Goal: Task Accomplishment & Management: Use online tool/utility

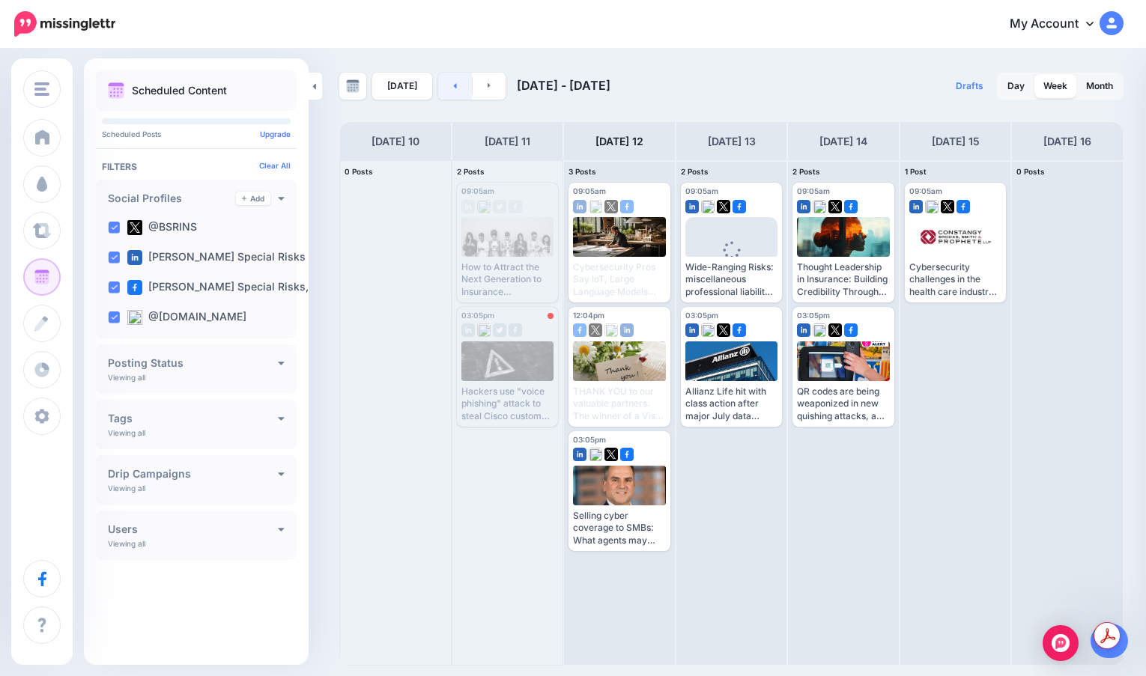
click at [457, 97] on link at bounding box center [455, 86] width 34 height 27
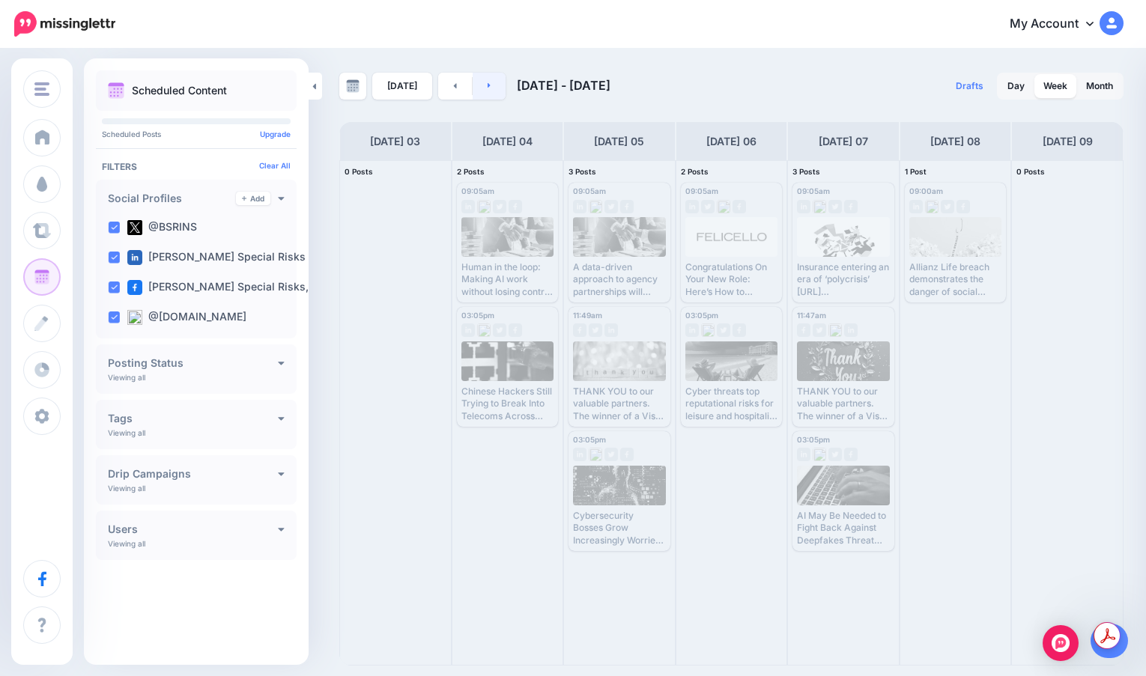
click at [488, 84] on link at bounding box center [490, 86] width 34 height 27
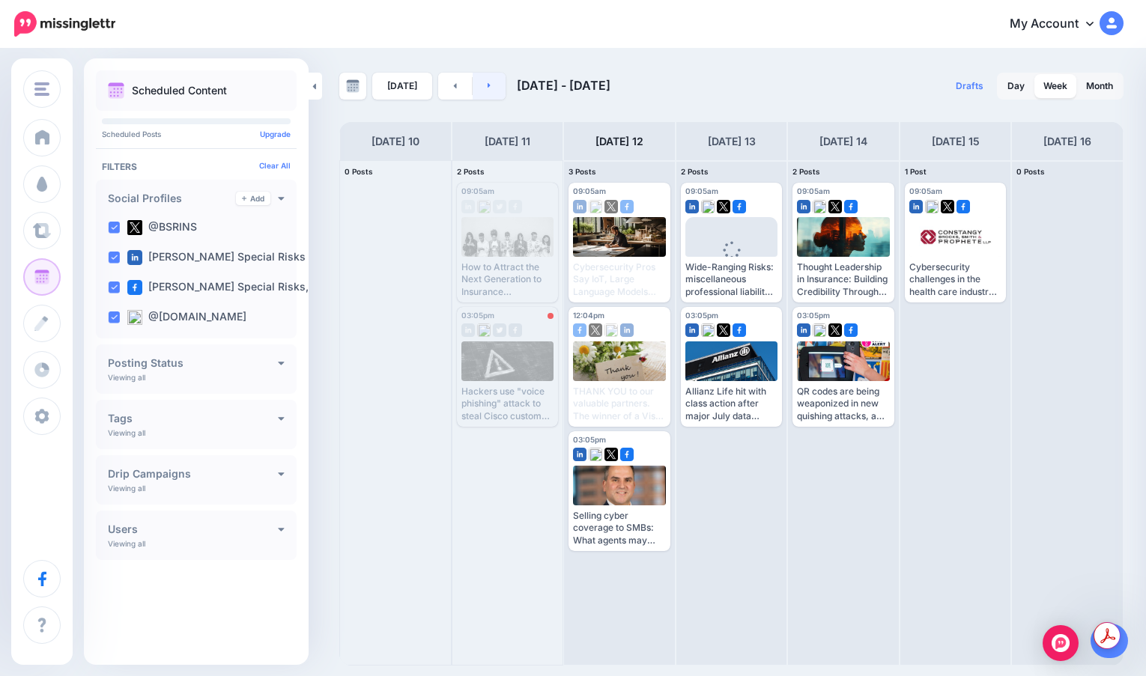
click at [488, 84] on link at bounding box center [490, 86] width 34 height 27
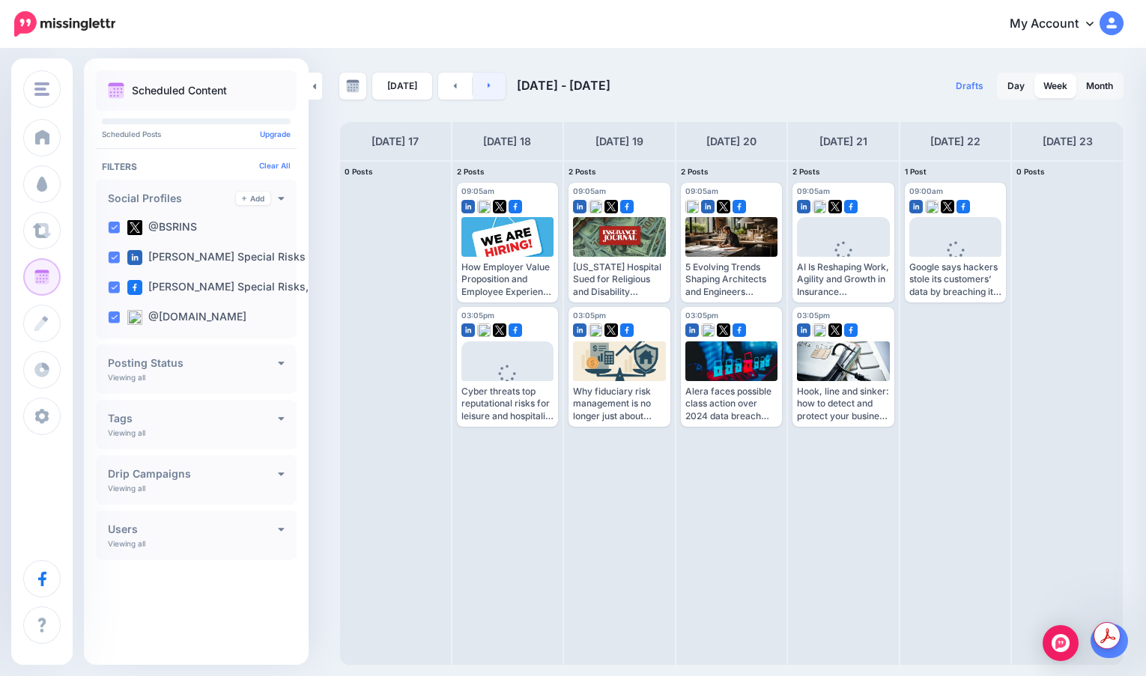
click at [488, 84] on link at bounding box center [490, 86] width 34 height 27
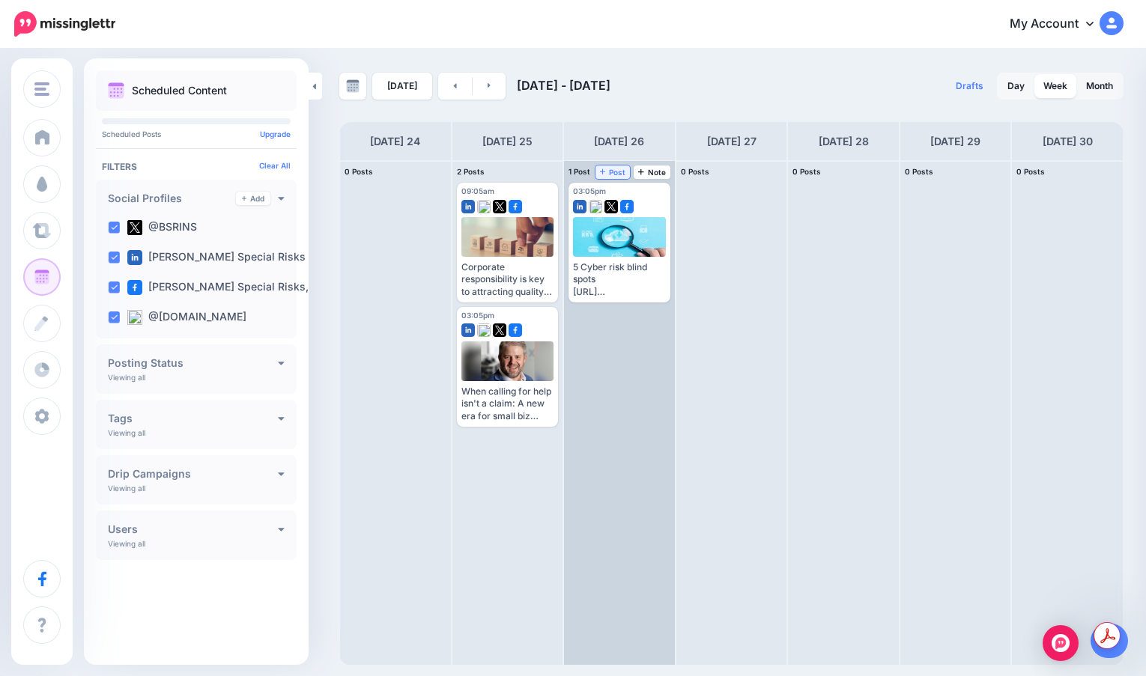
click at [619, 173] on span "Post" at bounding box center [613, 172] width 26 height 7
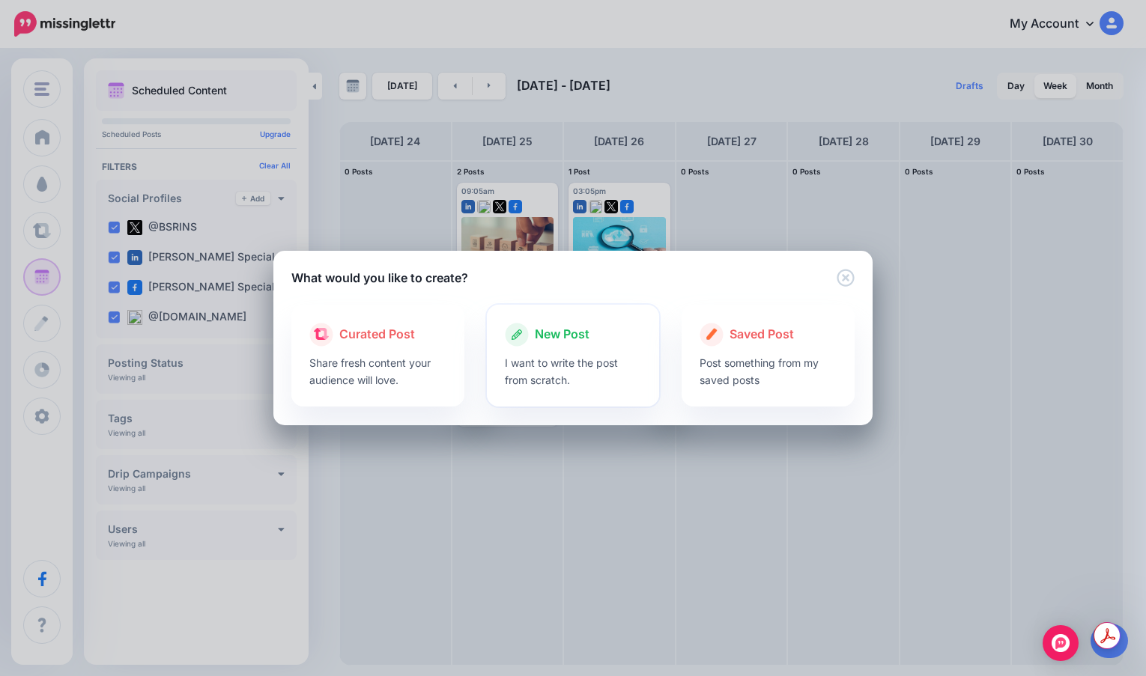
click at [585, 347] on div at bounding box center [573, 350] width 137 height 7
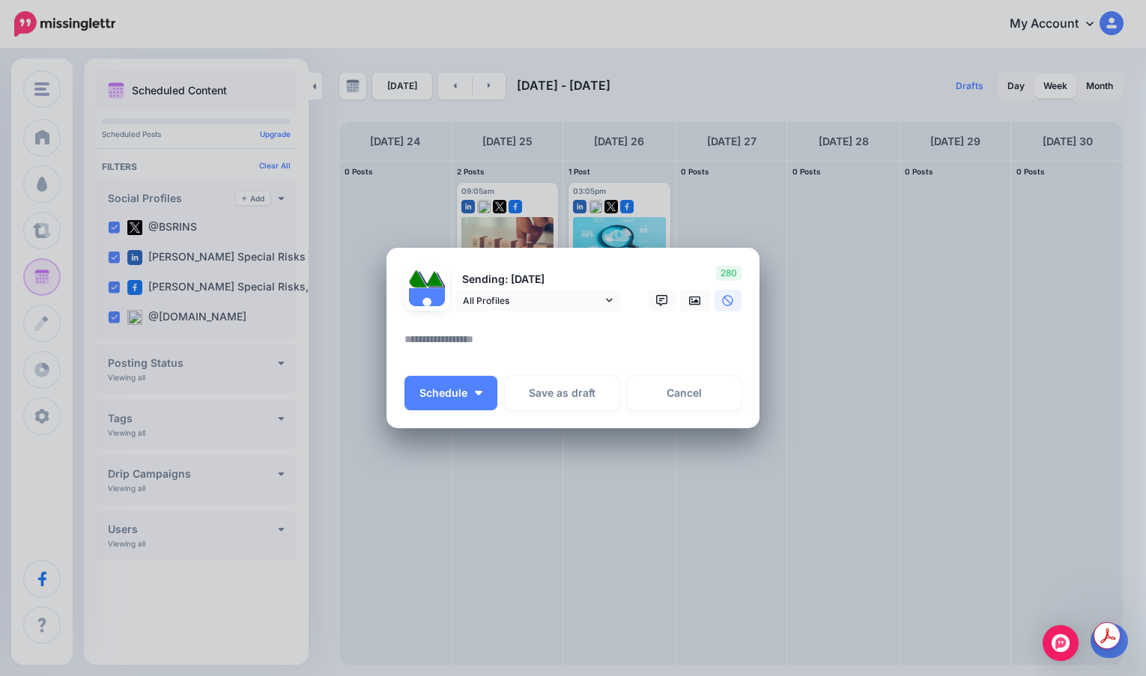
click at [578, 353] on textarea at bounding box center [576, 344] width 345 height 29
paste textarea "**********"
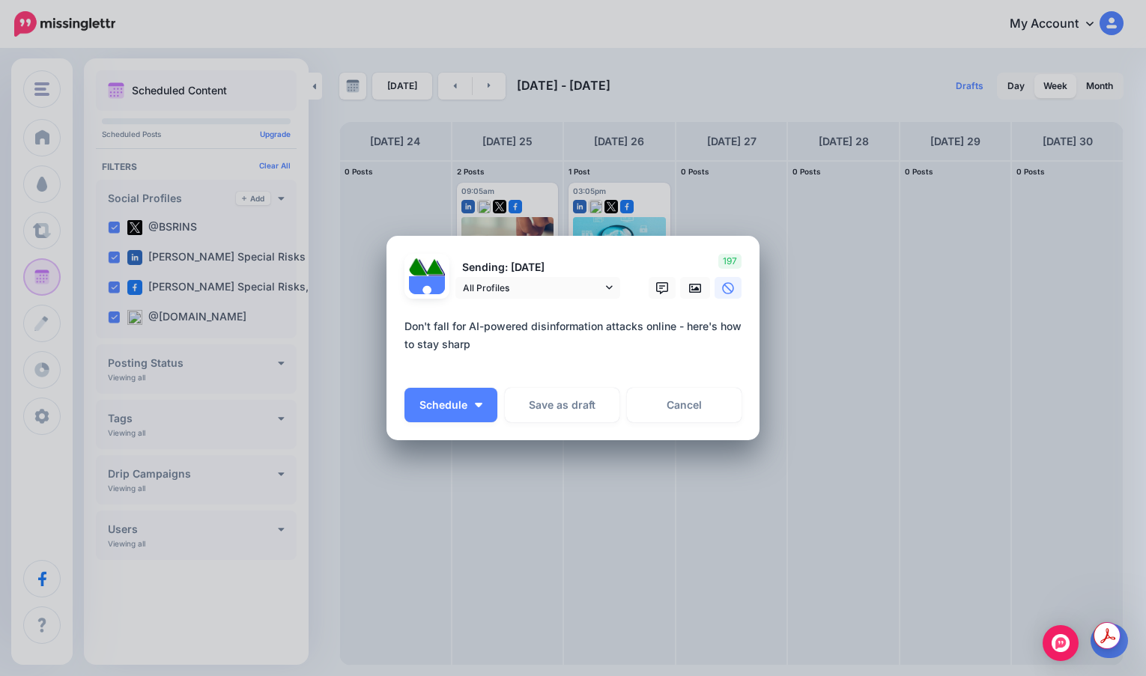
paste textarea "**********"
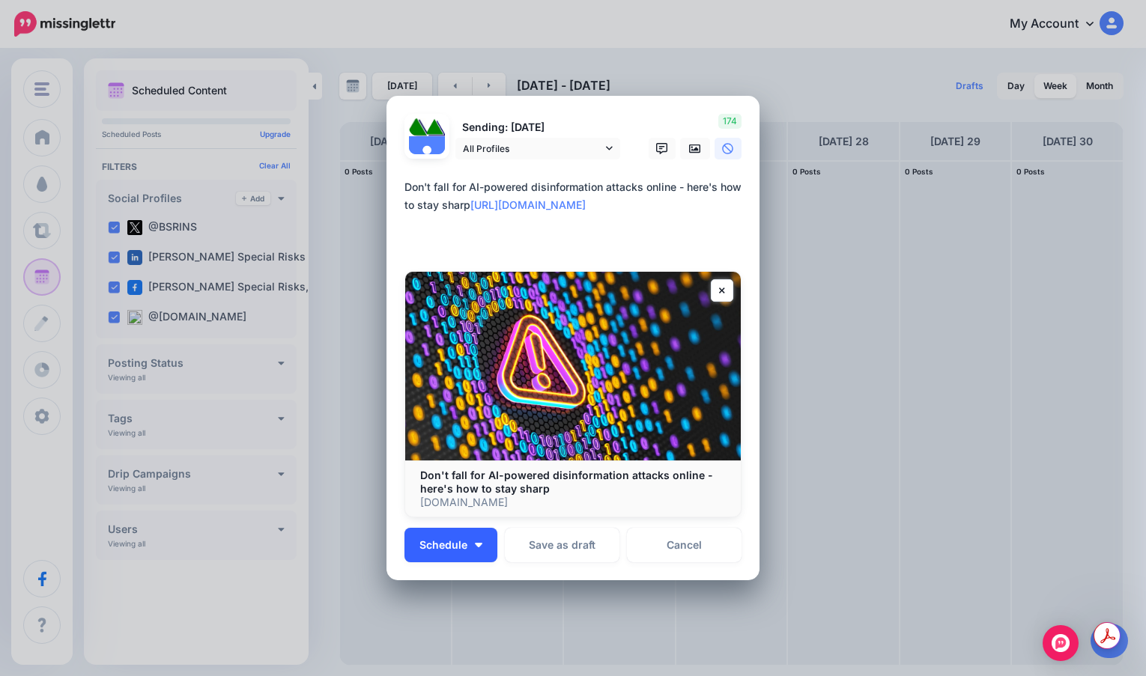
type textarea "**********"
click at [467, 550] on button "Schedule" at bounding box center [450, 545] width 93 height 34
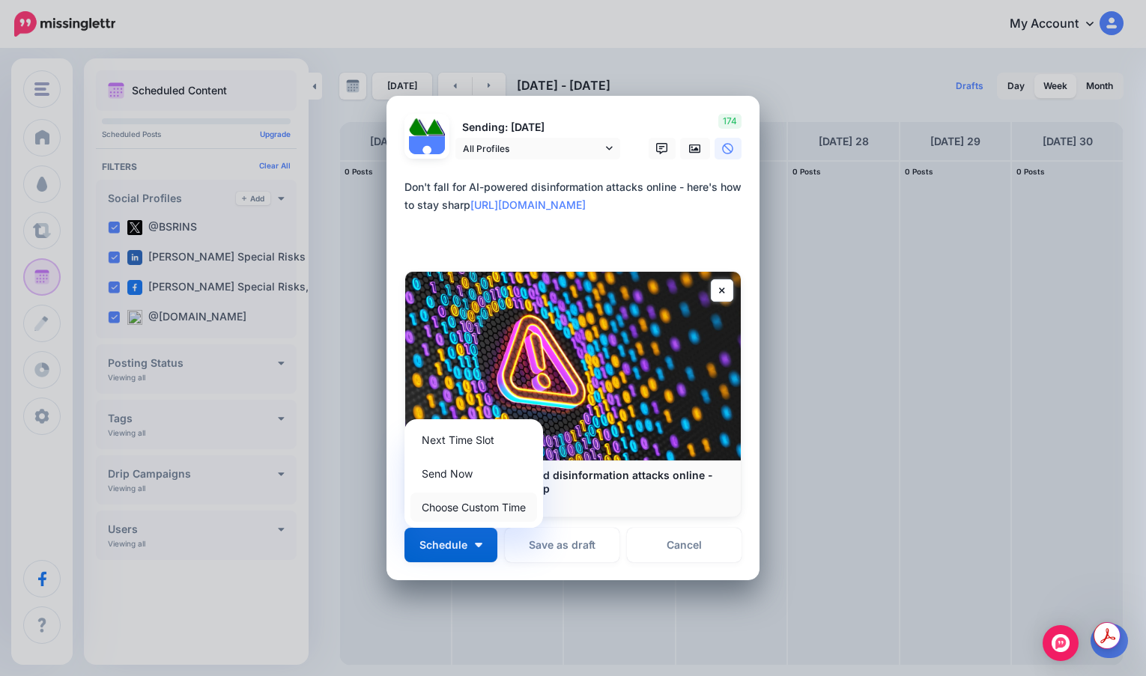
click at [473, 516] on link "Choose Custom Time" at bounding box center [473, 507] width 127 height 29
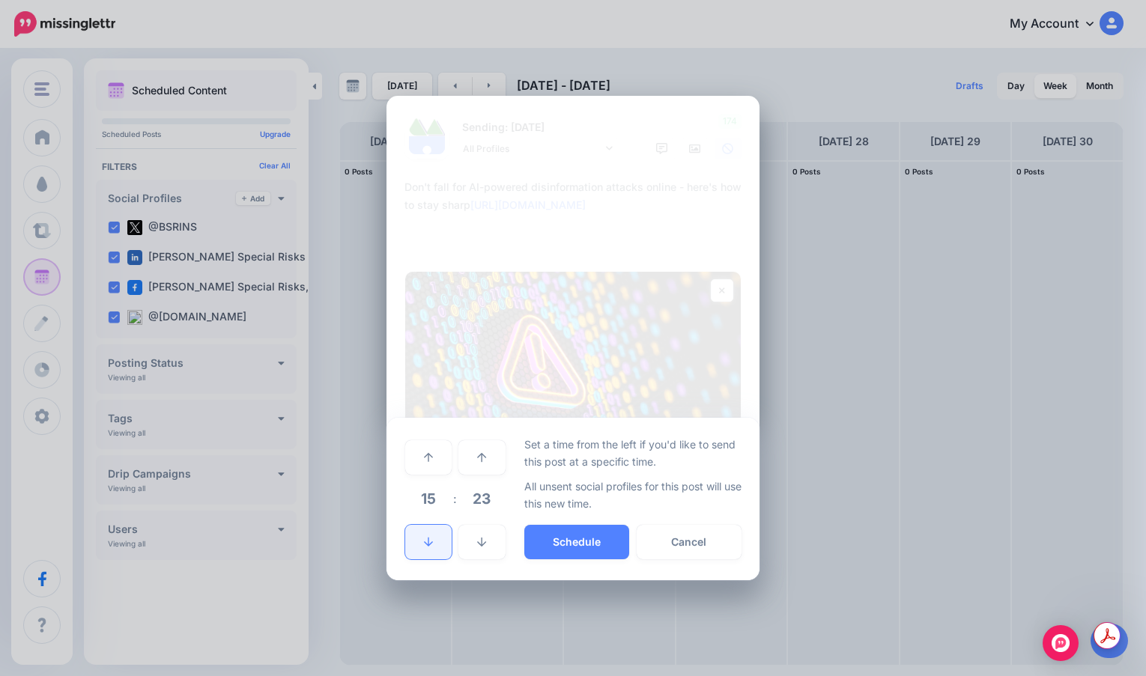
click at [442, 538] on link at bounding box center [428, 542] width 46 height 34
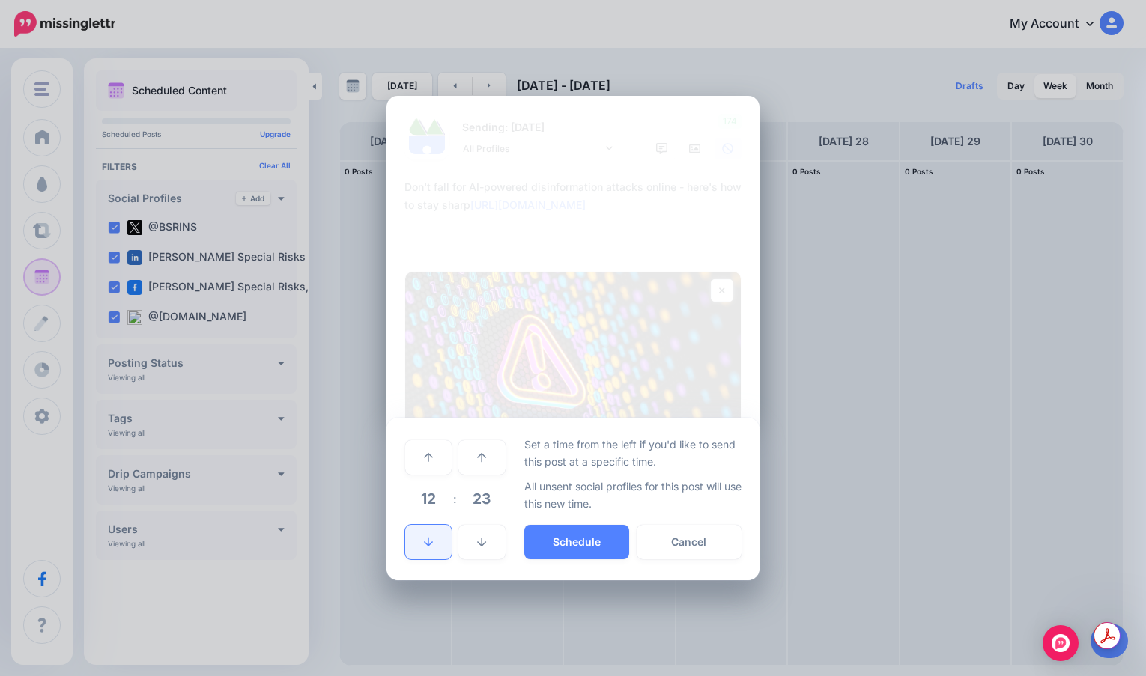
click at [442, 538] on link at bounding box center [428, 542] width 46 height 34
click at [488, 497] on span "23" at bounding box center [481, 499] width 40 height 40
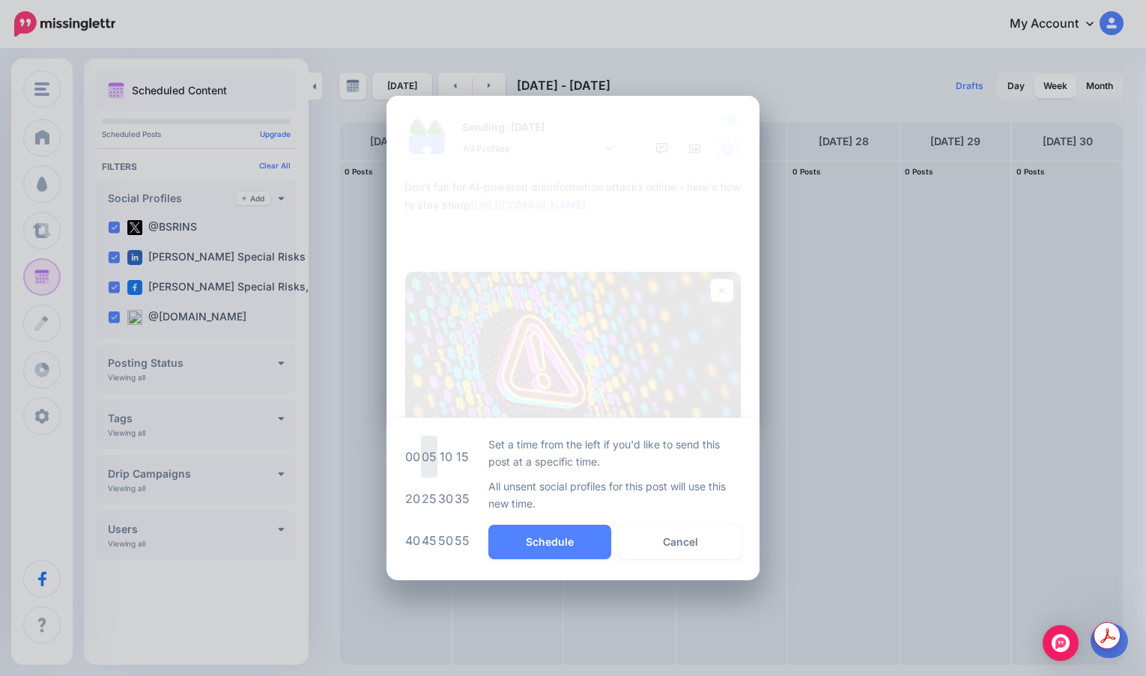
click at [428, 464] on td "05" at bounding box center [429, 457] width 16 height 42
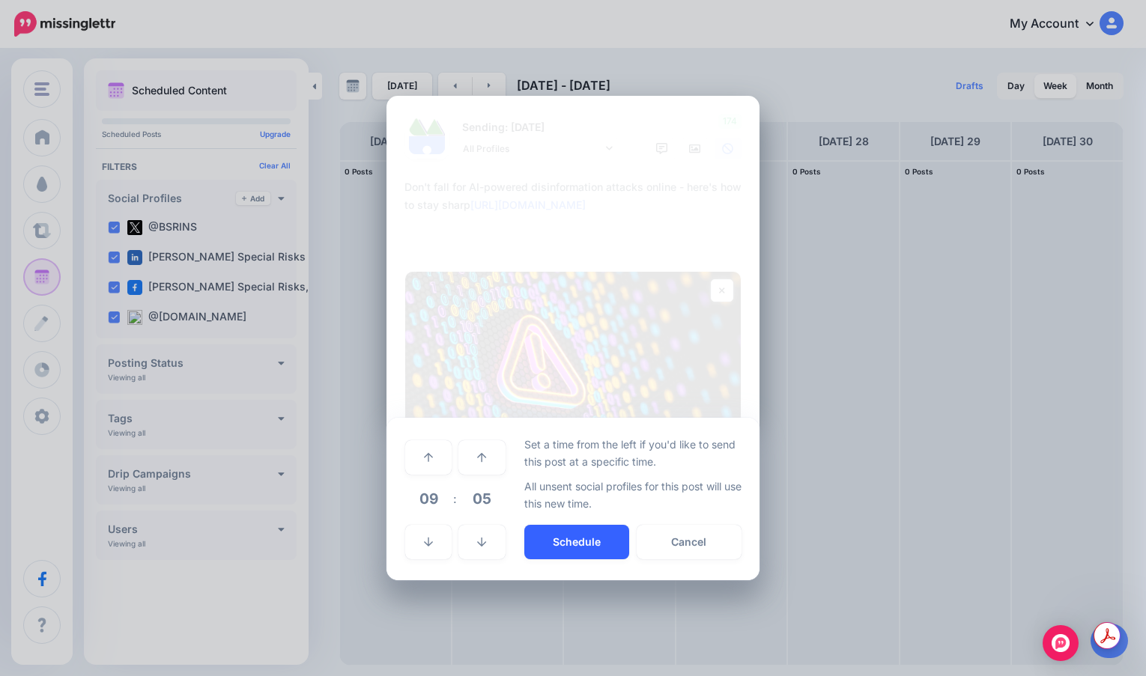
click at [550, 551] on button "Schedule" at bounding box center [576, 542] width 105 height 34
